Goal: Information Seeking & Learning: Learn about a topic

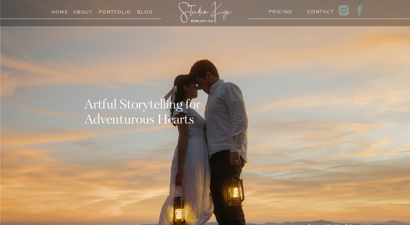
scroll to position [17, 0]
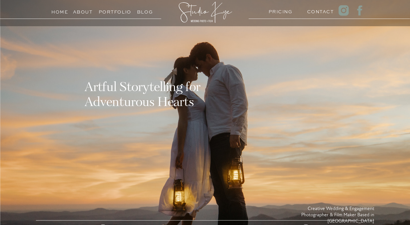
click at [272, 12] on h3 "PRICING" at bounding box center [279, 10] width 22 height 5
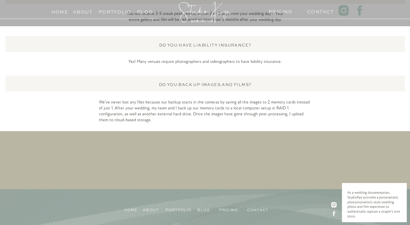
scroll to position [1518, 0]
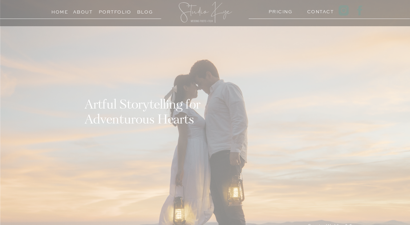
scroll to position [17, 0]
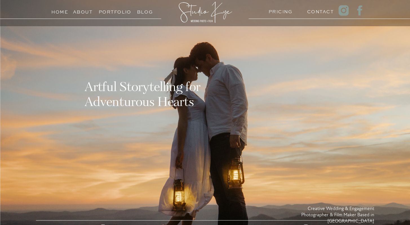
click at [112, 10] on h3 "Portfolio" at bounding box center [112, 10] width 26 height 5
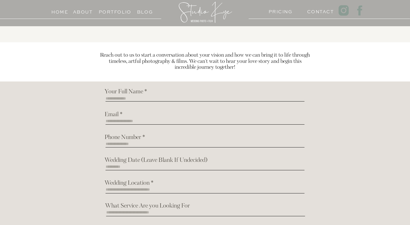
scroll to position [652, 0]
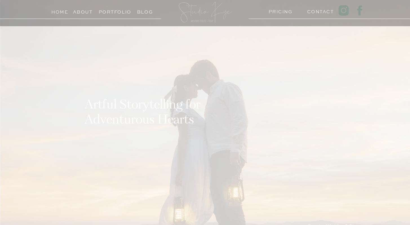
scroll to position [17, 0]
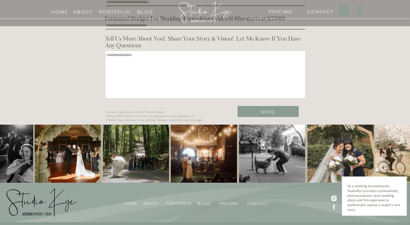
scroll to position [1822, 0]
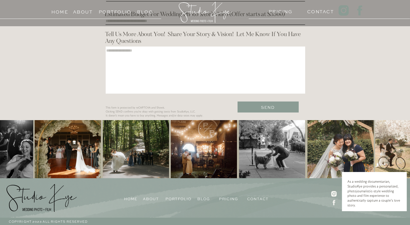
click at [114, 13] on h3 "Portfolio" at bounding box center [112, 10] width 26 height 5
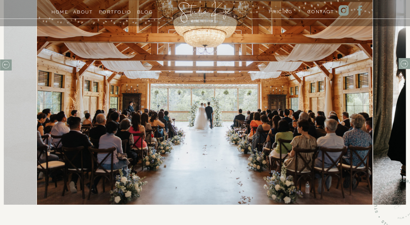
scroll to position [226, 0]
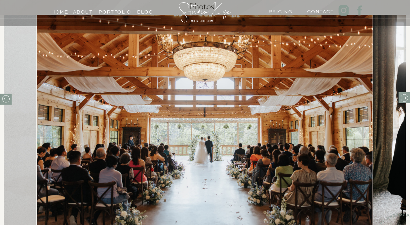
click at [404, 100] on icon at bounding box center [404, 98] width 9 height 9
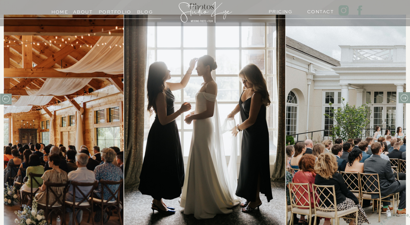
click at [404, 100] on icon at bounding box center [404, 98] width 9 height 9
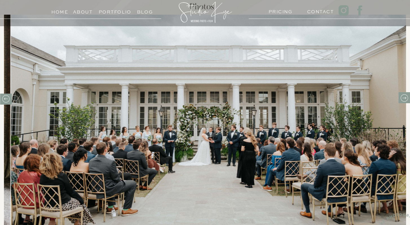
click at [404, 100] on icon at bounding box center [404, 98] width 9 height 9
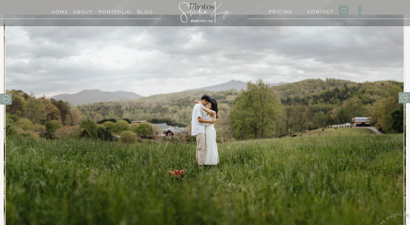
click at [404, 100] on icon at bounding box center [404, 98] width 9 height 9
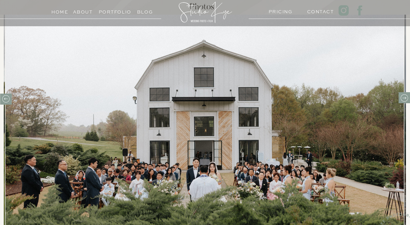
click at [404, 100] on icon at bounding box center [404, 98] width 9 height 9
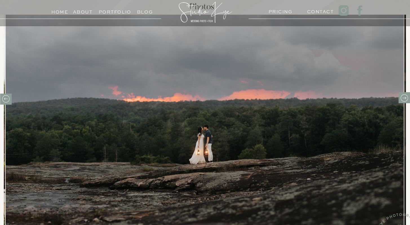
click at [404, 100] on icon at bounding box center [404, 98] width 9 height 9
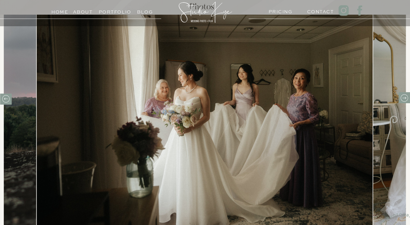
click at [404, 101] on icon at bounding box center [404, 98] width 9 height 9
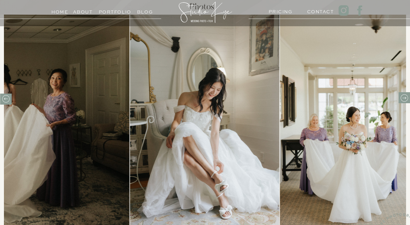
click at [404, 101] on icon at bounding box center [404, 98] width 9 height 9
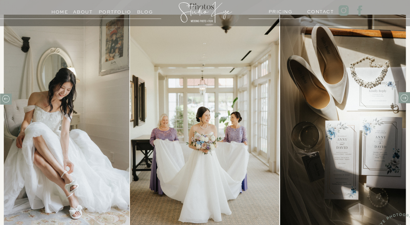
click at [404, 101] on icon at bounding box center [404, 98] width 9 height 9
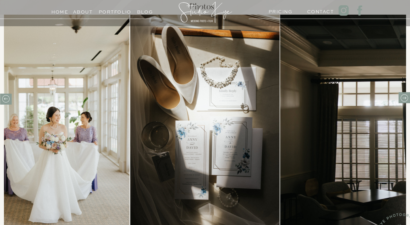
click at [404, 101] on icon at bounding box center [404, 98] width 9 height 9
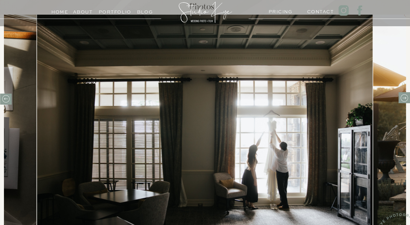
click at [404, 101] on icon at bounding box center [404, 98] width 9 height 9
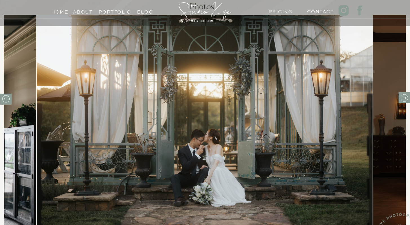
click at [404, 101] on icon at bounding box center [404, 98] width 9 height 9
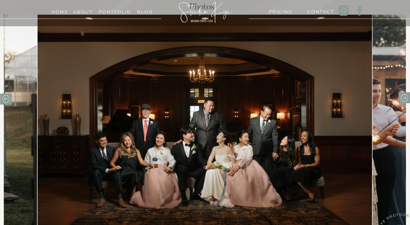
click at [404, 101] on icon at bounding box center [404, 98] width 9 height 9
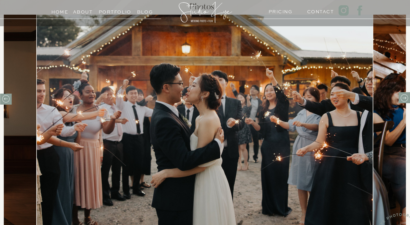
click at [404, 101] on icon at bounding box center [404, 98] width 9 height 9
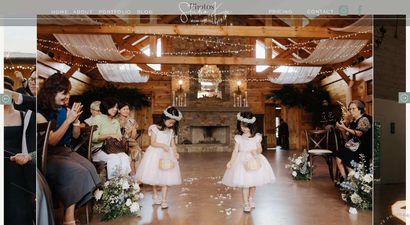
click at [405, 97] on icon at bounding box center [404, 98] width 9 height 9
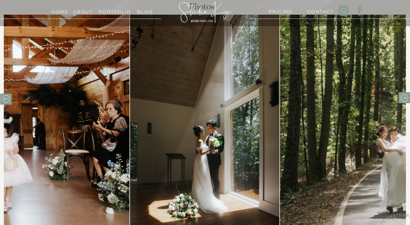
click at [405, 97] on icon at bounding box center [404, 98] width 9 height 9
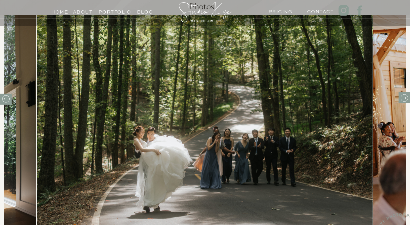
click at [405, 97] on icon at bounding box center [404, 98] width 9 height 9
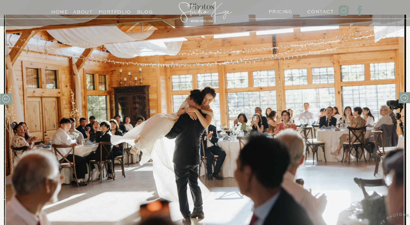
click at [405, 97] on icon at bounding box center [404, 98] width 9 height 9
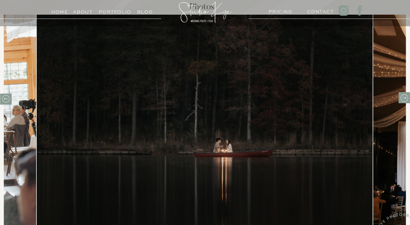
click at [405, 97] on icon at bounding box center [404, 98] width 9 height 9
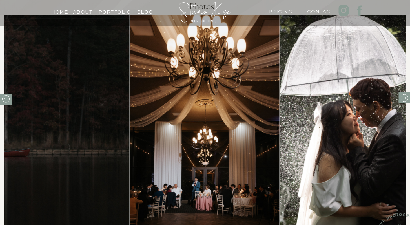
click at [405, 97] on icon at bounding box center [404, 98] width 9 height 9
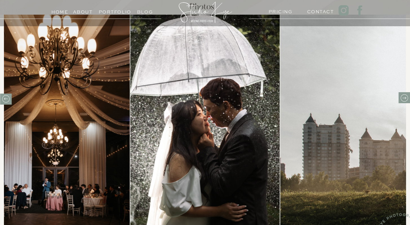
click at [405, 97] on icon at bounding box center [404, 98] width 9 height 9
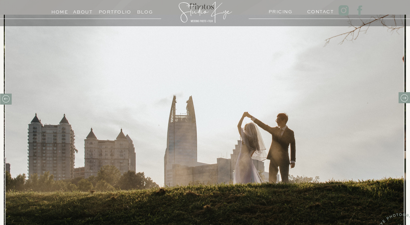
click at [405, 97] on icon at bounding box center [404, 98] width 9 height 9
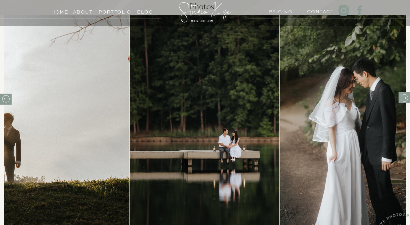
click at [405, 97] on icon at bounding box center [404, 98] width 9 height 9
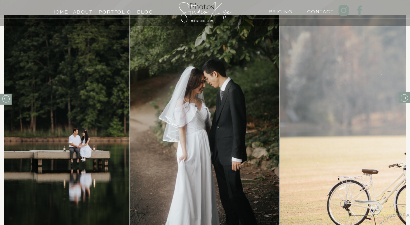
click at [405, 97] on icon at bounding box center [404, 98] width 9 height 9
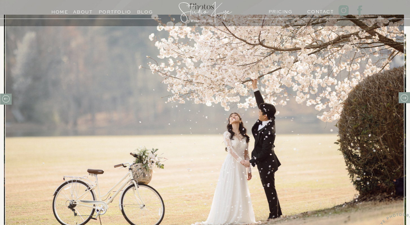
click at [405, 97] on icon at bounding box center [404, 98] width 9 height 9
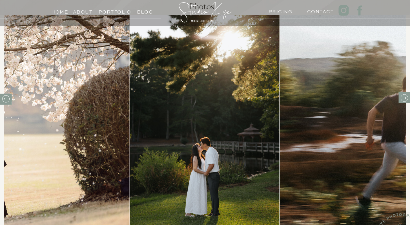
click at [405, 97] on icon at bounding box center [404, 98] width 9 height 9
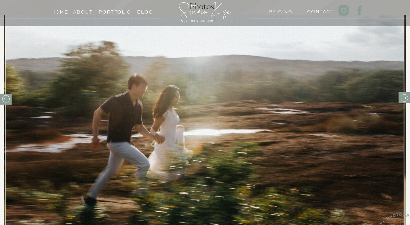
click at [405, 97] on icon at bounding box center [404, 98] width 9 height 9
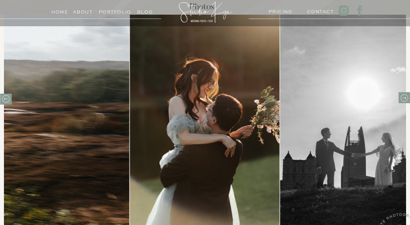
click at [405, 97] on icon at bounding box center [404, 98] width 9 height 9
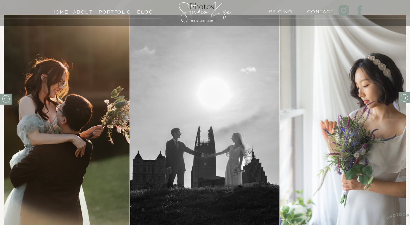
click at [405, 97] on icon at bounding box center [404, 98] width 9 height 9
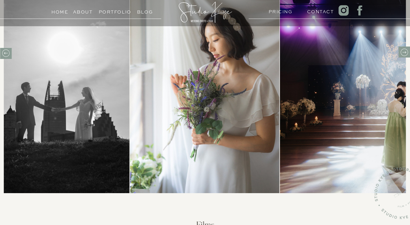
scroll to position [235, 0]
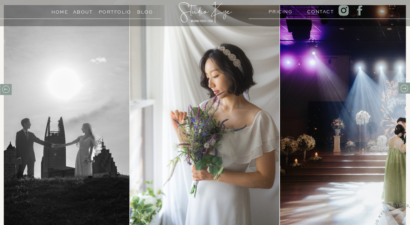
click at [406, 86] on icon at bounding box center [404, 88] width 9 height 9
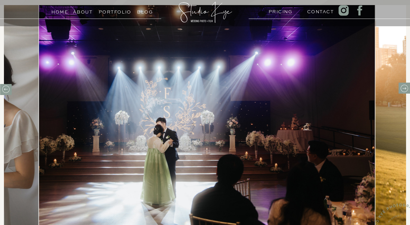
click at [406, 86] on icon at bounding box center [404, 88] width 9 height 9
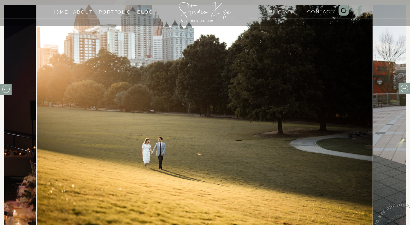
click at [406, 86] on icon at bounding box center [404, 88] width 9 height 9
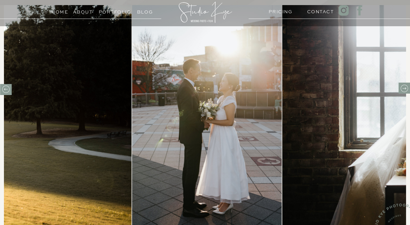
click at [406, 86] on icon at bounding box center [404, 88] width 9 height 9
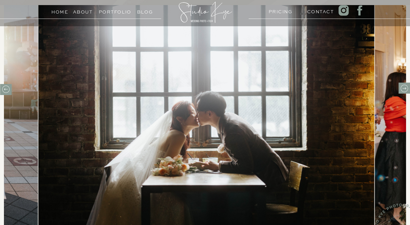
click at [406, 87] on icon at bounding box center [404, 88] width 9 height 9
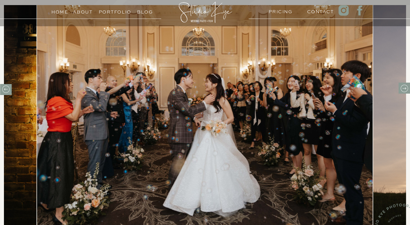
click at [406, 87] on icon at bounding box center [404, 88] width 9 height 9
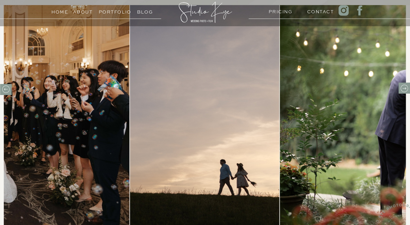
click at [406, 87] on icon at bounding box center [404, 88] width 9 height 9
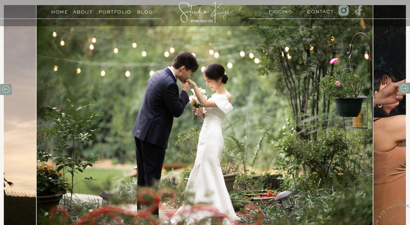
click at [406, 87] on icon at bounding box center [404, 88] width 9 height 9
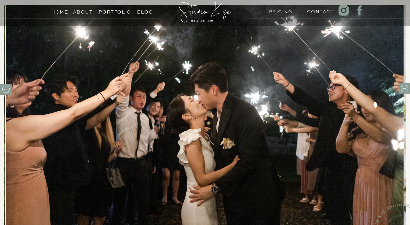
click at [406, 87] on icon at bounding box center [404, 88] width 9 height 9
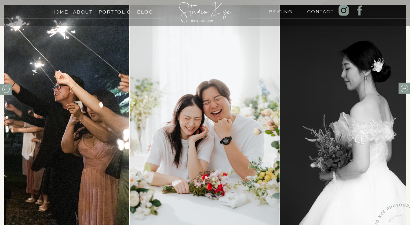
click at [406, 87] on icon at bounding box center [404, 88] width 9 height 9
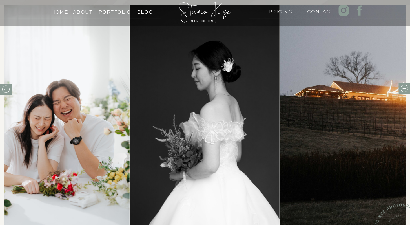
click at [406, 87] on icon at bounding box center [404, 88] width 9 height 9
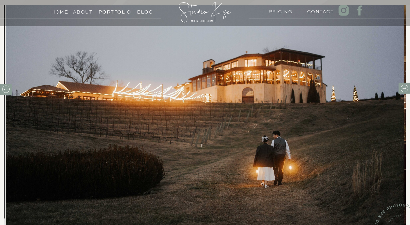
click at [406, 87] on icon at bounding box center [404, 88] width 9 height 9
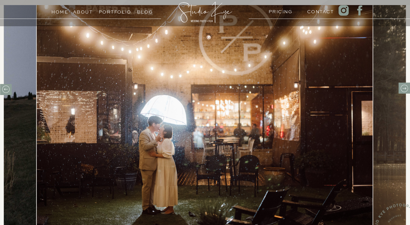
click at [406, 87] on icon at bounding box center [404, 88] width 9 height 9
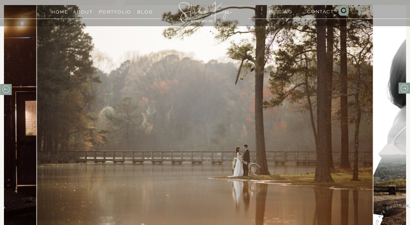
click at [406, 87] on icon at bounding box center [404, 88] width 9 height 9
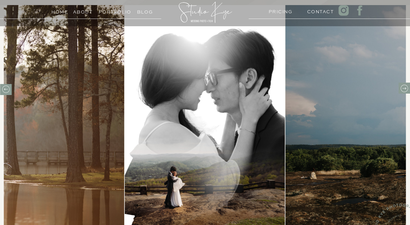
click at [406, 87] on icon at bounding box center [404, 88] width 9 height 9
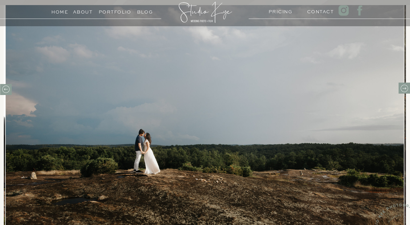
click at [406, 87] on icon at bounding box center [404, 88] width 9 height 9
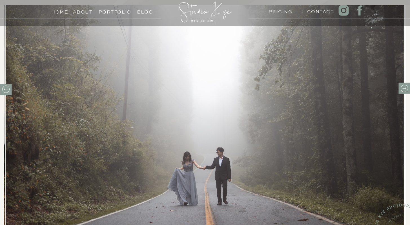
click at [406, 87] on icon at bounding box center [404, 88] width 9 height 9
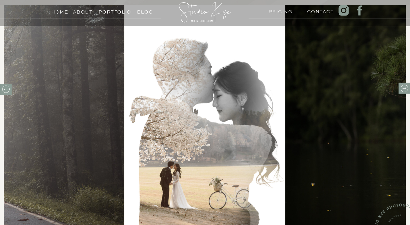
click at [406, 87] on icon at bounding box center [404, 88] width 9 height 9
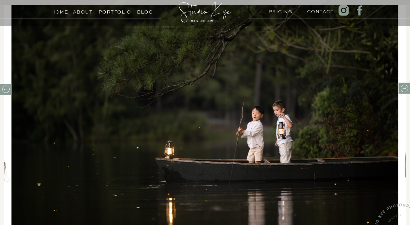
click at [406, 87] on icon at bounding box center [404, 88] width 9 height 9
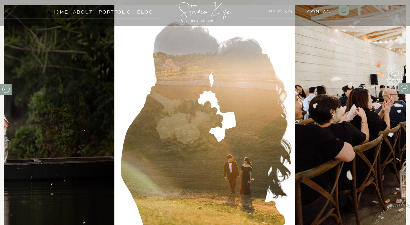
click at [406, 87] on icon at bounding box center [404, 88] width 9 height 9
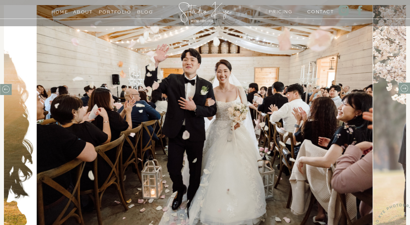
click at [406, 87] on icon at bounding box center [404, 88] width 9 height 9
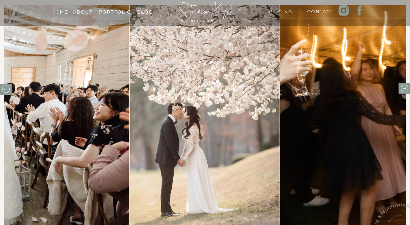
click at [406, 87] on icon at bounding box center [404, 88] width 9 height 9
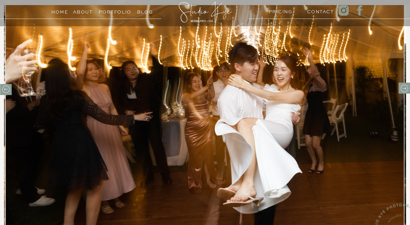
click at [406, 87] on icon at bounding box center [404, 88] width 9 height 9
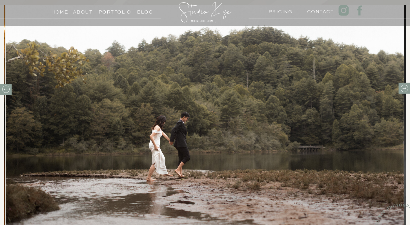
click at [406, 87] on icon at bounding box center [404, 88] width 9 height 9
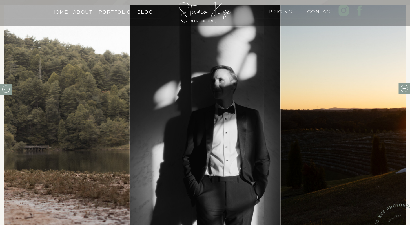
click at [406, 87] on icon at bounding box center [404, 88] width 9 height 9
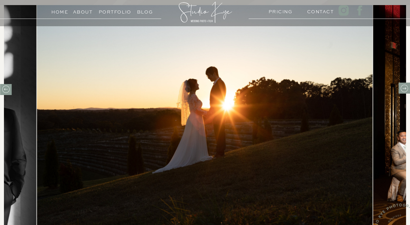
click at [406, 87] on icon at bounding box center [404, 88] width 9 height 9
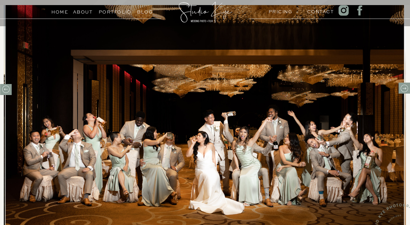
click at [406, 87] on icon at bounding box center [404, 88] width 9 height 9
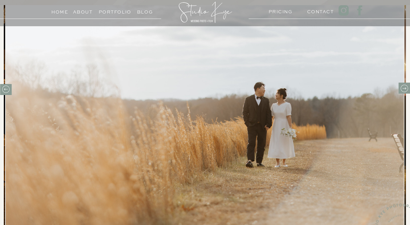
click at [406, 87] on icon at bounding box center [404, 88] width 9 height 9
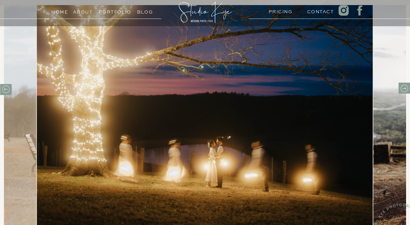
click at [406, 87] on icon at bounding box center [404, 88] width 9 height 9
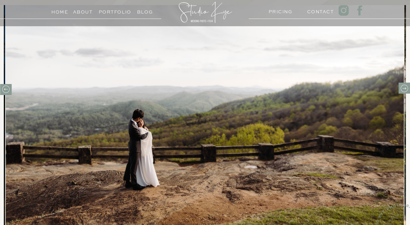
click at [281, 13] on h3 "PRICING" at bounding box center [279, 10] width 22 height 5
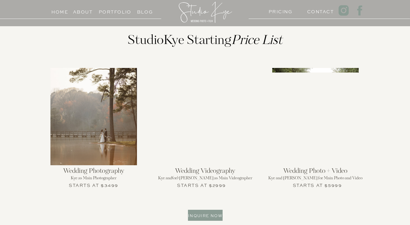
scroll to position [586, 0]
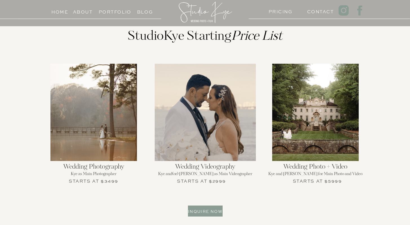
click at [115, 137] on div at bounding box center [93, 112] width 86 height 97
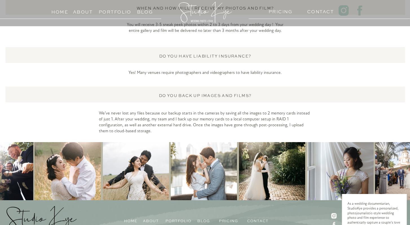
scroll to position [1518, 0]
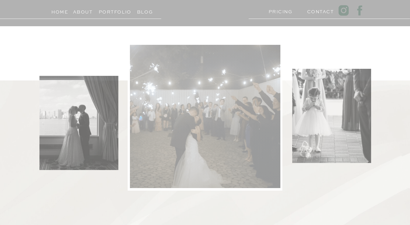
scroll to position [235, 0]
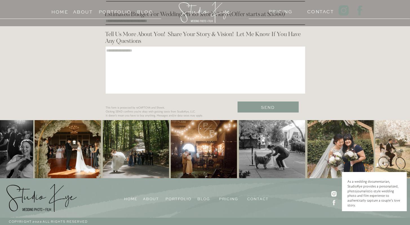
scroll to position [1822, 0]
